Goal: Navigation & Orientation: Find specific page/section

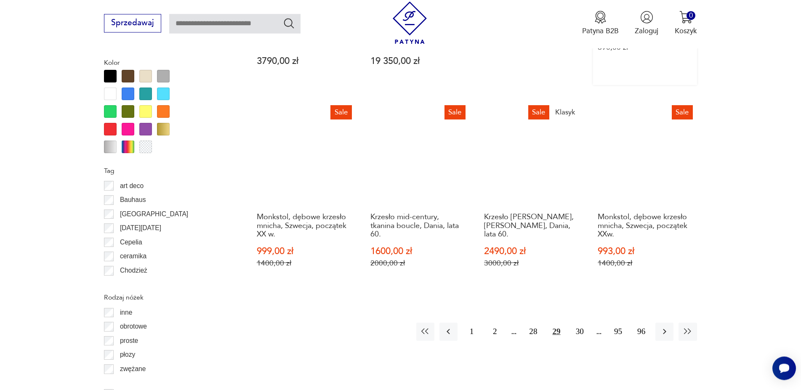
scroll to position [1015, 0]
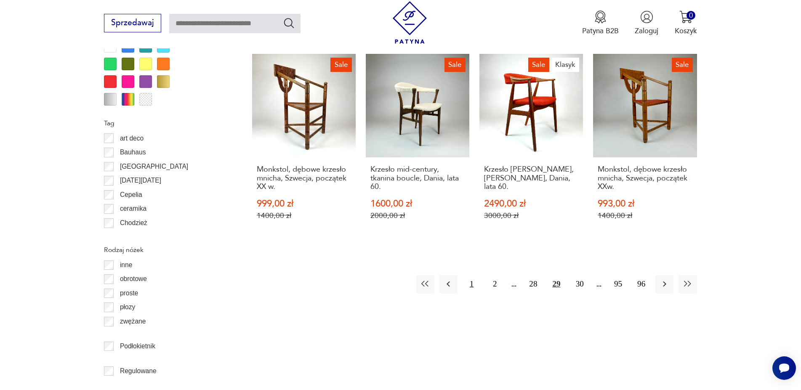
click at [470, 275] on button "1" at bounding box center [472, 284] width 18 height 18
click at [487, 275] on button "2" at bounding box center [487, 284] width 18 height 18
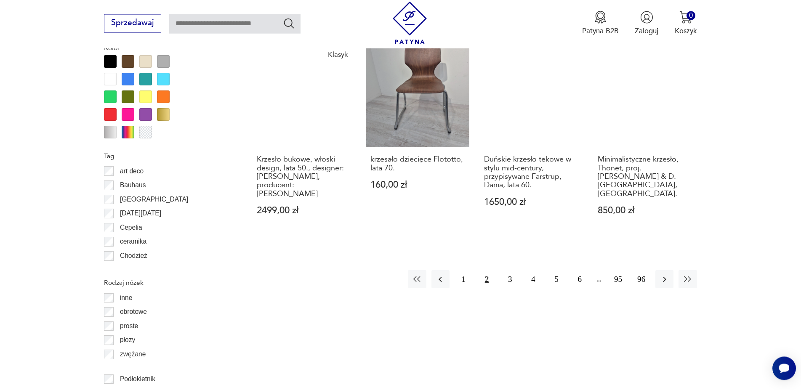
scroll to position [1010, 0]
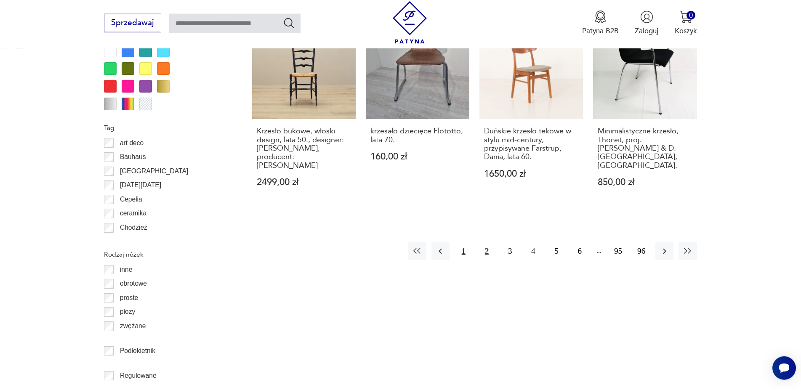
click at [464, 242] on button "1" at bounding box center [464, 251] width 18 height 18
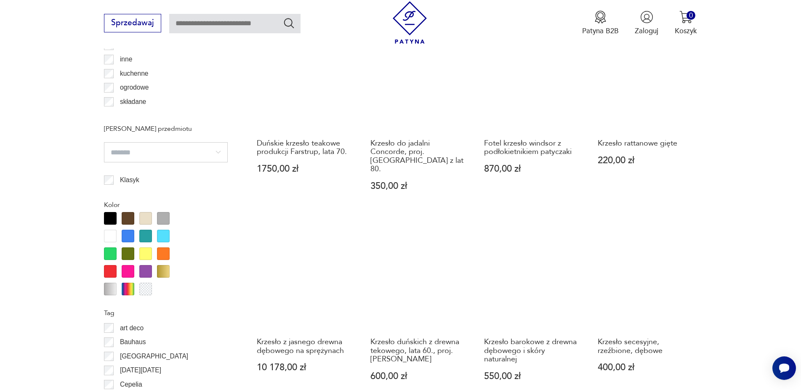
scroll to position [924, 0]
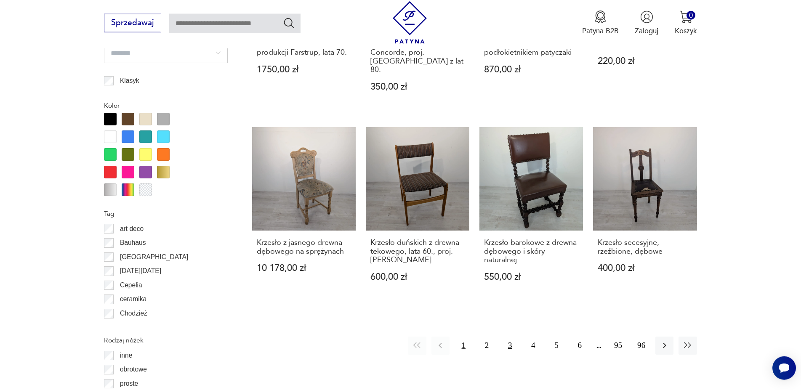
click at [509, 337] on button "3" at bounding box center [510, 346] width 18 height 18
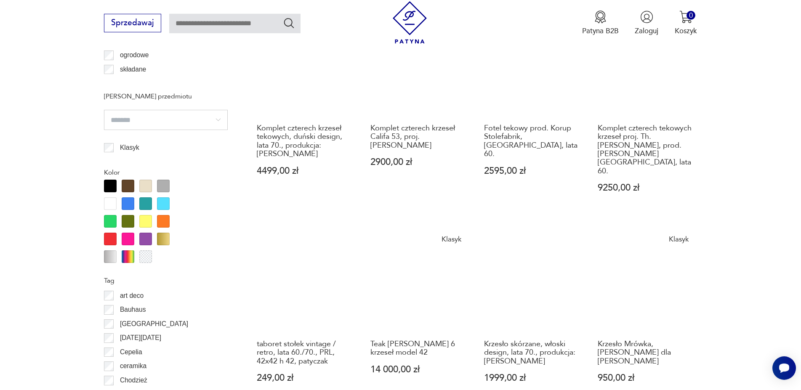
scroll to position [924, 0]
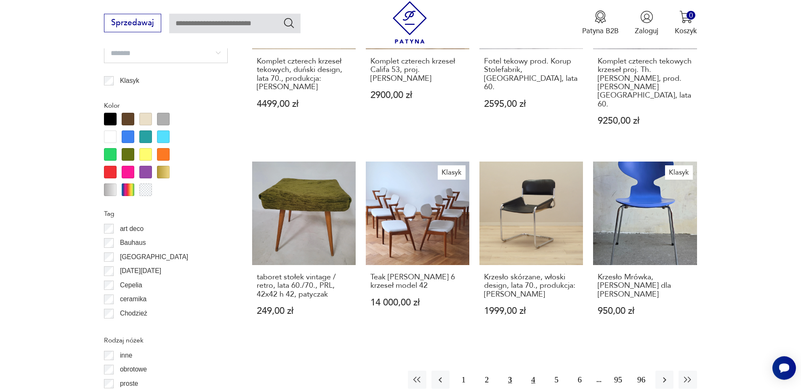
click at [534, 371] on button "4" at bounding box center [533, 380] width 18 height 18
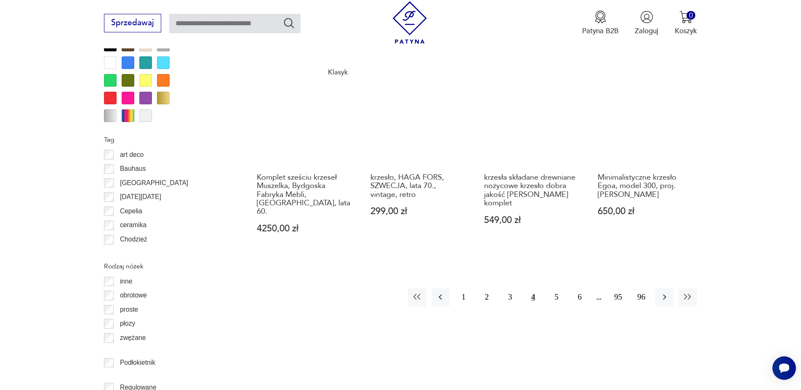
scroll to position [1010, 0]
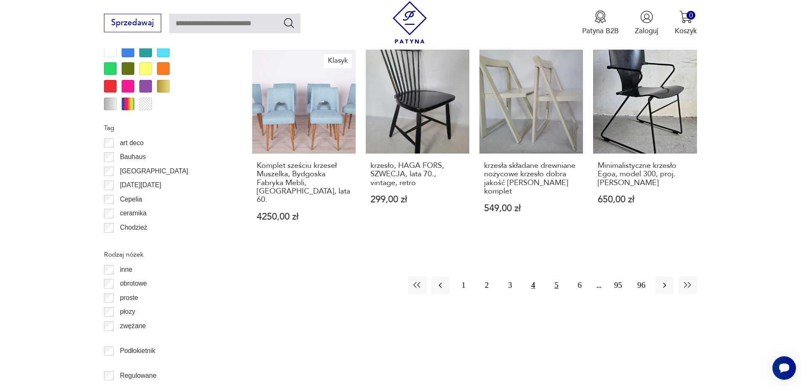
click at [554, 277] on button "5" at bounding box center [557, 286] width 18 height 18
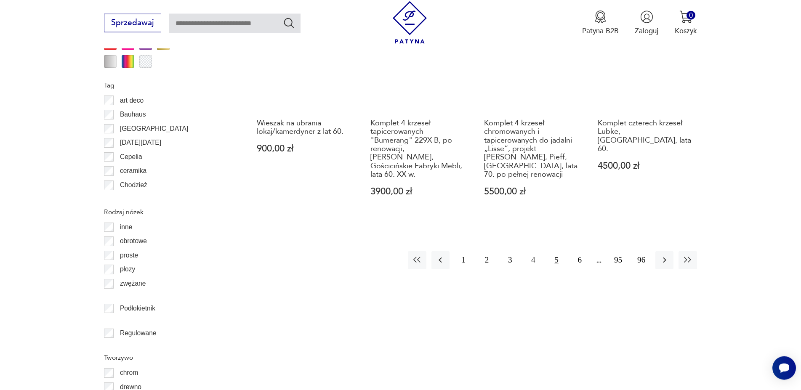
scroll to position [1053, 0]
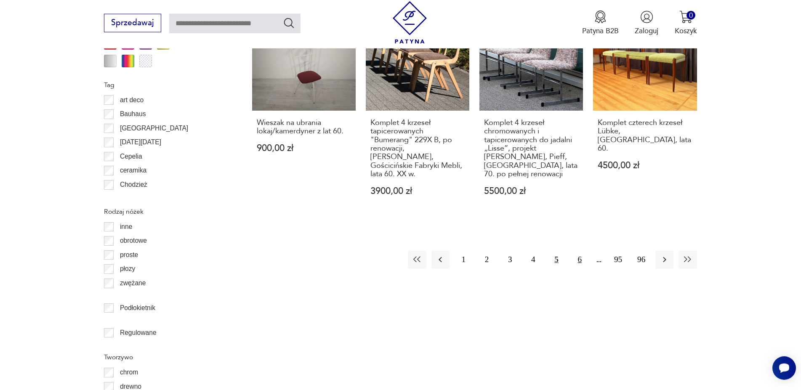
click at [581, 251] on button "6" at bounding box center [580, 260] width 18 height 18
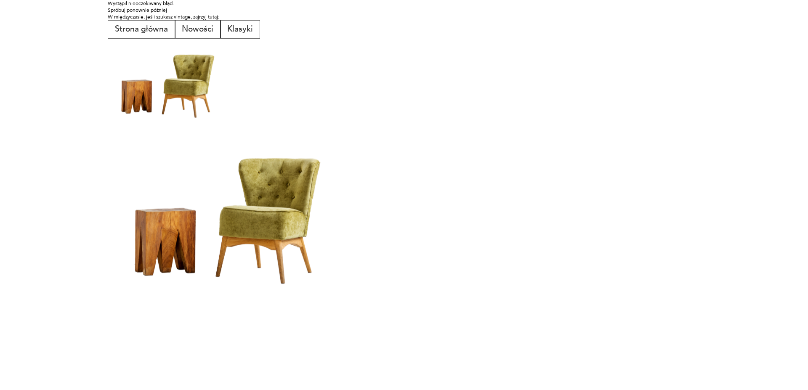
scroll to position [0, 0]
